Goal: Task Accomplishment & Management: Manage account settings

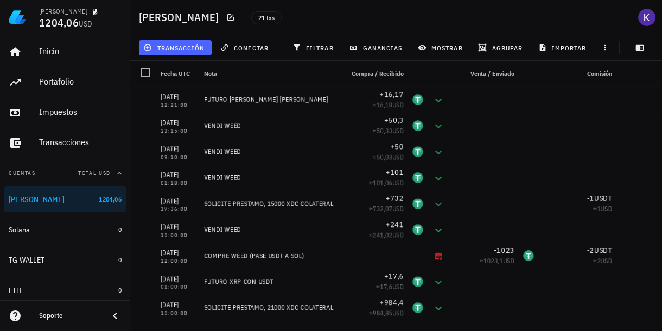
click at [157, 47] on span "transacción" at bounding box center [174, 47] width 59 height 9
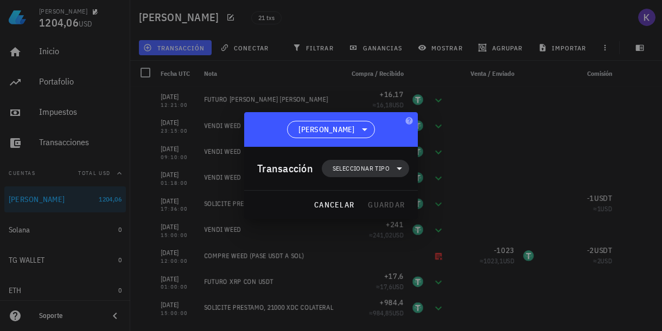
click at [351, 168] on span "Seleccionar tipo" at bounding box center [361, 168] width 57 height 11
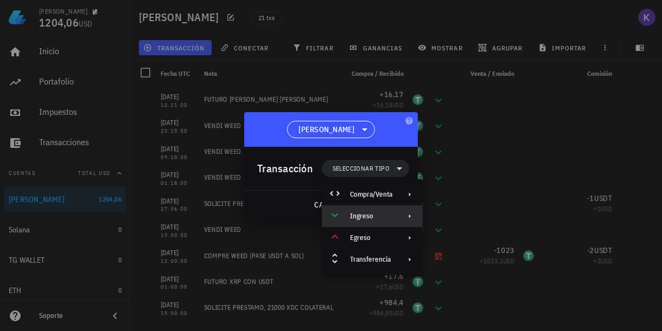
click at [357, 223] on div "Ingreso" at bounding box center [372, 217] width 101 height 22
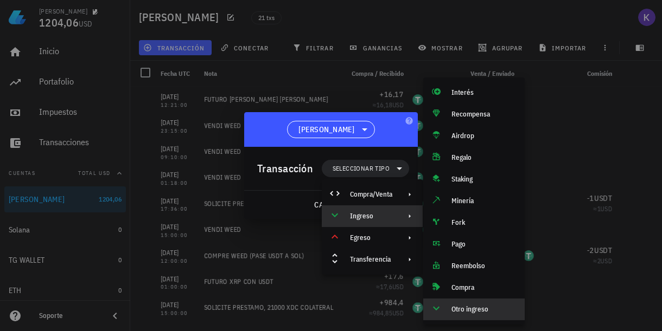
click at [473, 308] on div "Otro ingreso" at bounding box center [483, 309] width 65 height 9
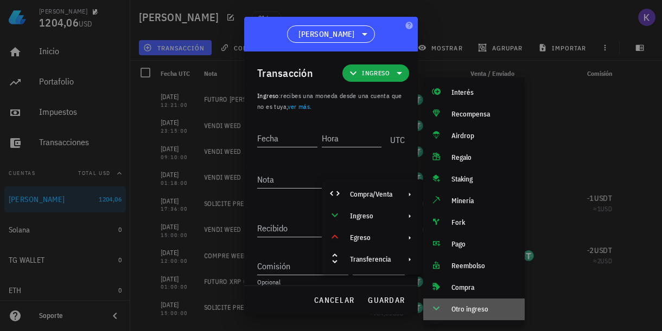
click at [473, 308] on div at bounding box center [331, 165] width 662 height 331
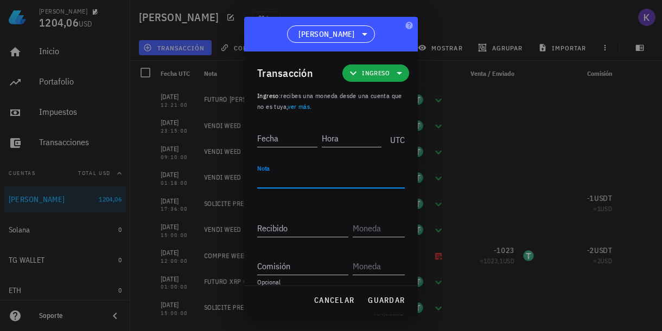
click at [266, 184] on textarea "Nota" at bounding box center [331, 179] width 148 height 17
type textarea "VENDI WEED"
click at [279, 139] on input "Fecha" at bounding box center [287, 138] width 60 height 17
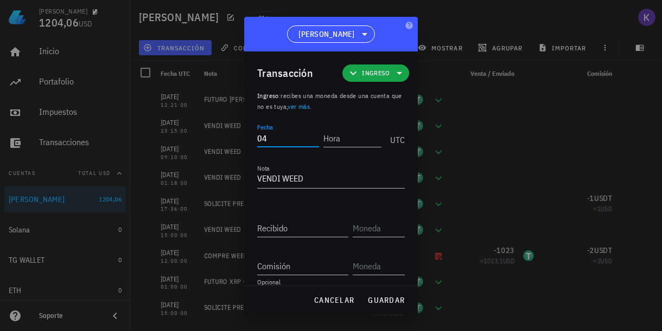
type input "0"
type input "[DATE]"
click at [359, 142] on input "Hora" at bounding box center [352, 138] width 58 height 17
type input "13:37:00"
click at [316, 231] on input "Recibido" at bounding box center [302, 228] width 91 height 17
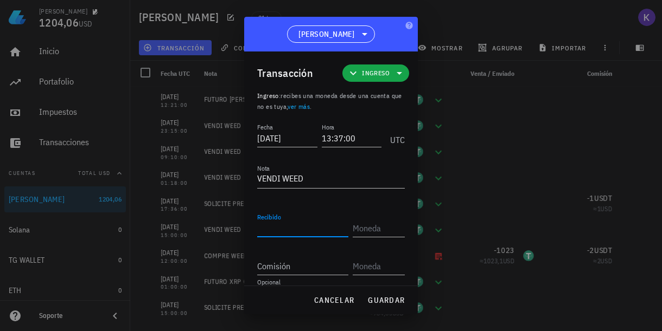
click at [319, 233] on input "Recibido" at bounding box center [302, 228] width 91 height 17
click at [378, 231] on input "text" at bounding box center [378, 228] width 50 height 17
click at [309, 225] on input "50" at bounding box center [302, 228] width 91 height 17
type input "50,22"
click at [382, 232] on input "text" at bounding box center [378, 228] width 50 height 17
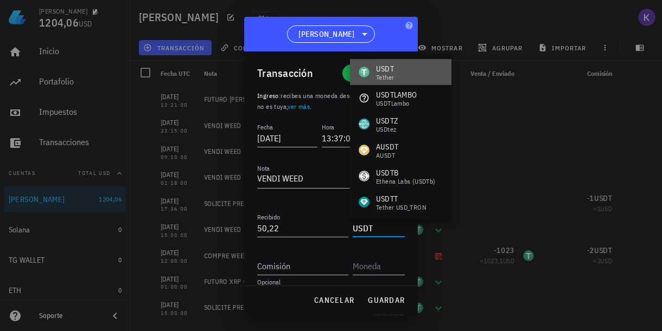
click at [409, 65] on div "USDT Tether" at bounding box center [400, 72] width 101 height 26
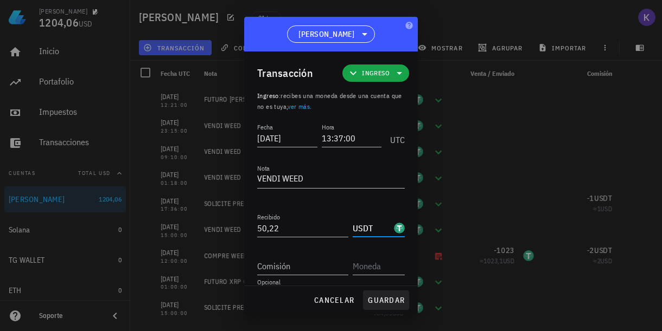
type input "USDT"
click at [387, 302] on span "guardar" at bounding box center [385, 301] width 37 height 10
